Goal: Find specific page/section: Find specific page/section

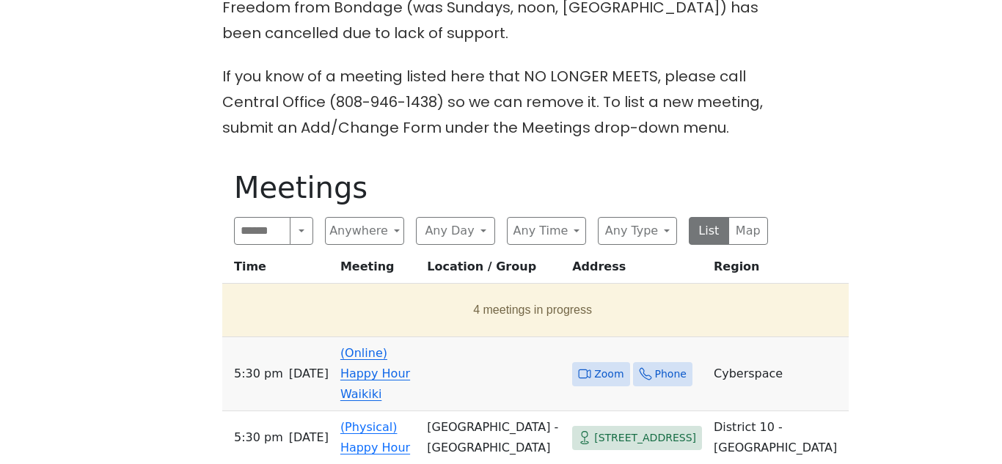
scroll to position [559, 0]
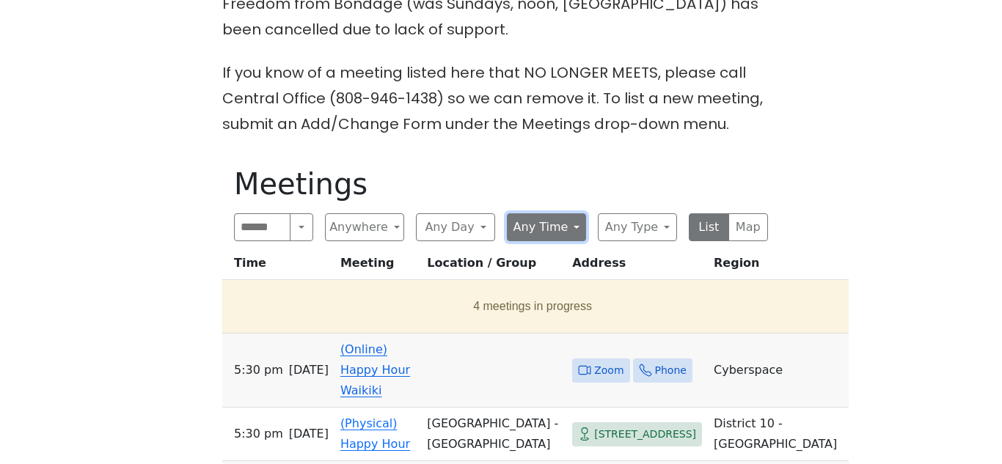
click at [579, 213] on button "Any Time" at bounding box center [546, 227] width 79 height 28
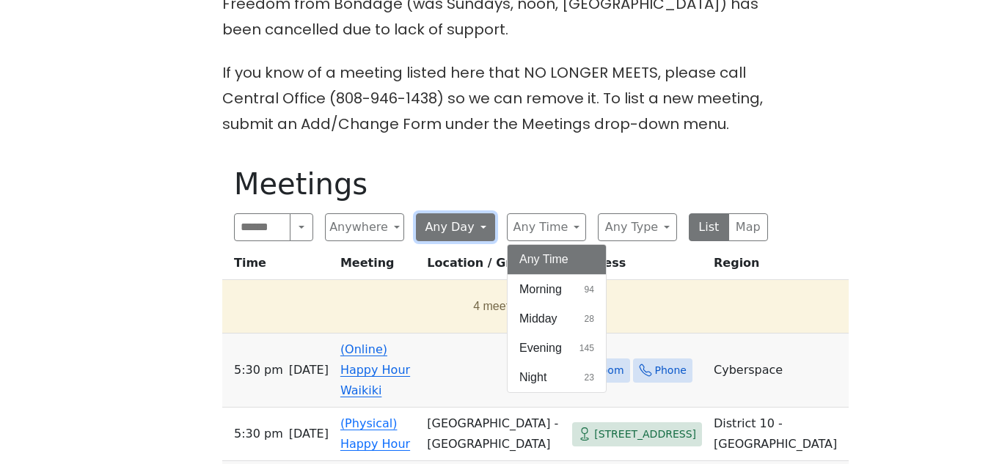
click at [468, 213] on button "Any Day" at bounding box center [455, 227] width 79 height 28
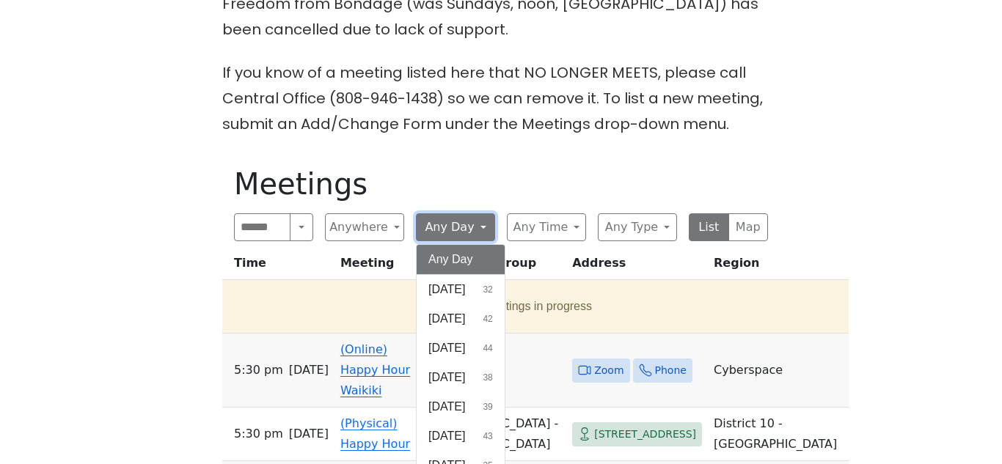
click at [468, 213] on button "Any Day" at bounding box center [455, 227] width 79 height 28
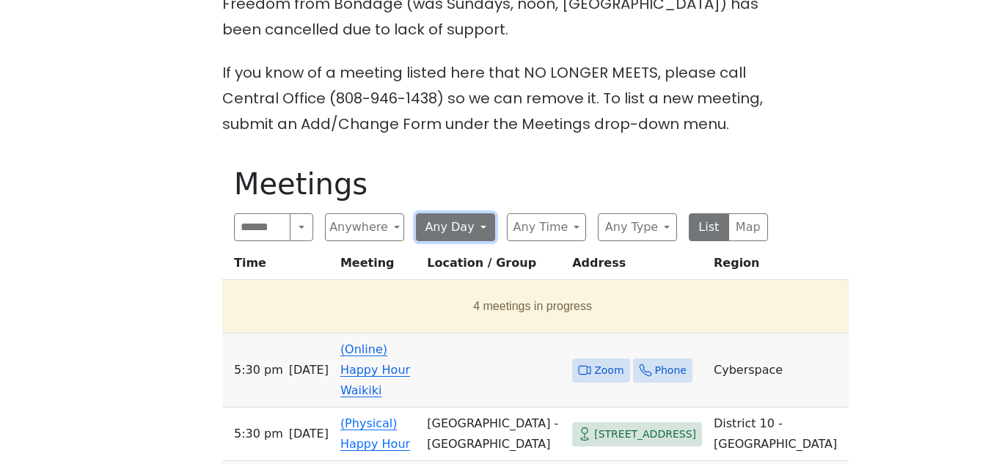
click at [468, 213] on button "Any Day" at bounding box center [455, 227] width 79 height 28
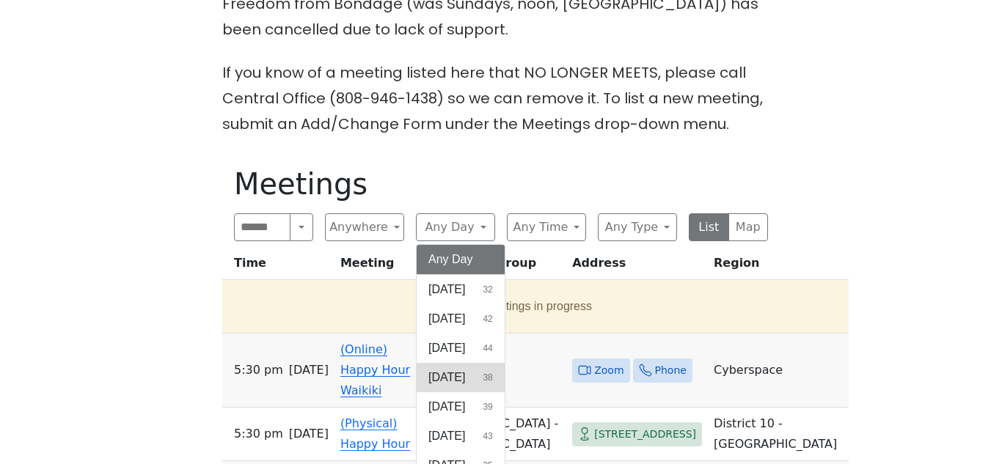
click at [465, 369] on span "[DATE]" at bounding box center [446, 378] width 37 height 18
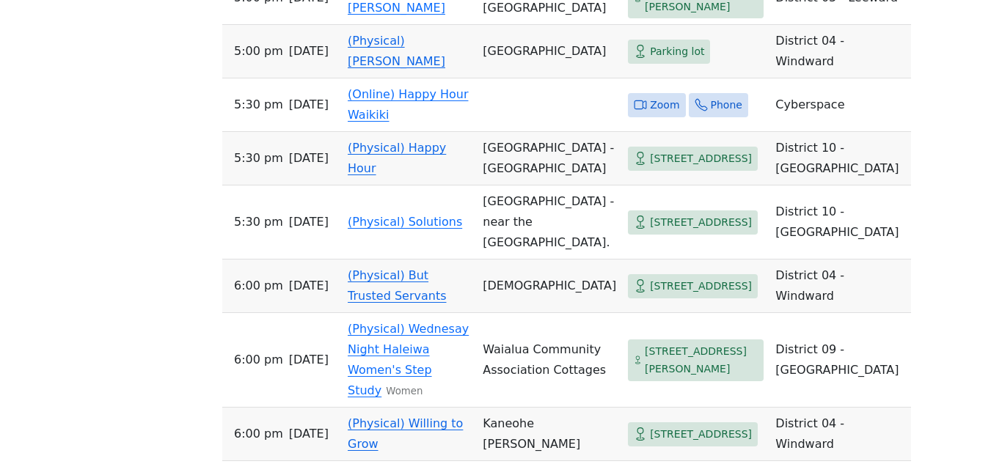
scroll to position [1807, 0]
click at [413, 121] on link "(Online) Happy Hour Waikiki" at bounding box center [408, 104] width 120 height 34
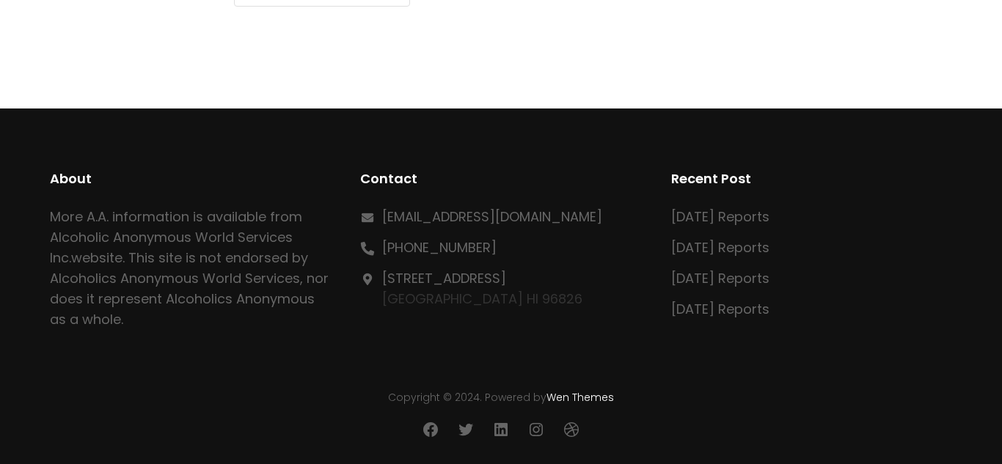
scroll to position [688, 0]
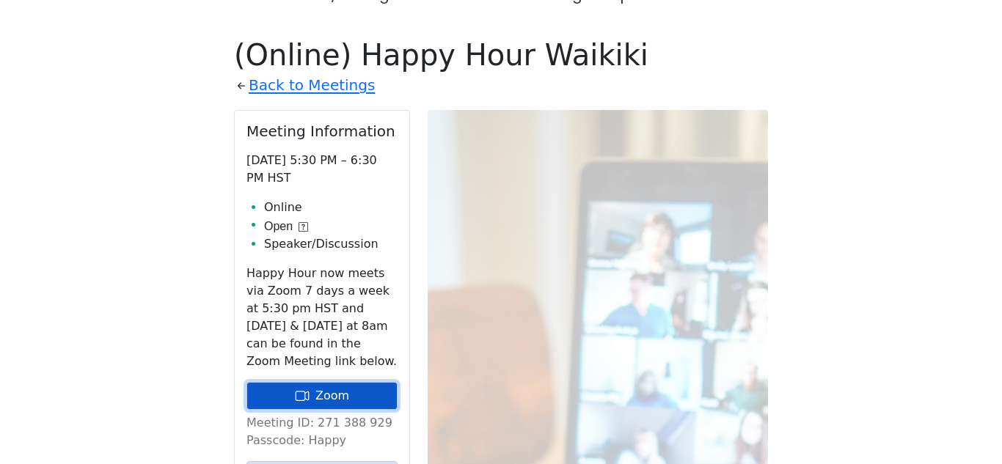
click at [359, 382] on link "Zoom" at bounding box center [321, 396] width 151 height 28
